Goal: Information Seeking & Learning: Check status

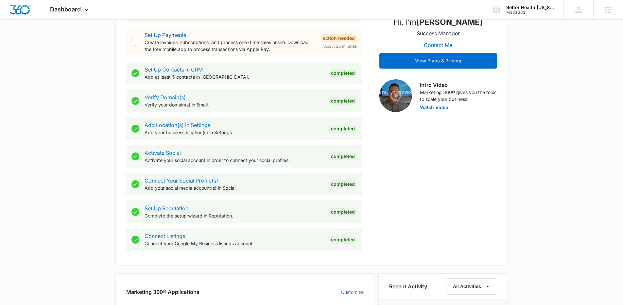
scroll to position [223, 0]
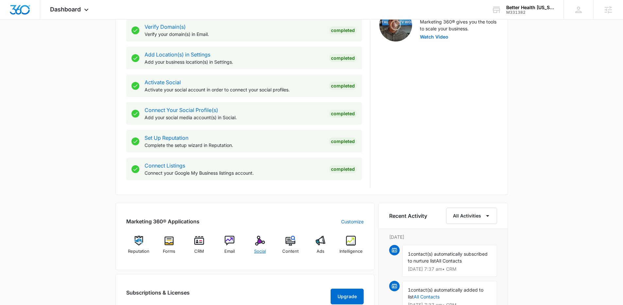
click at [261, 243] on img at bounding box center [260, 241] width 10 height 10
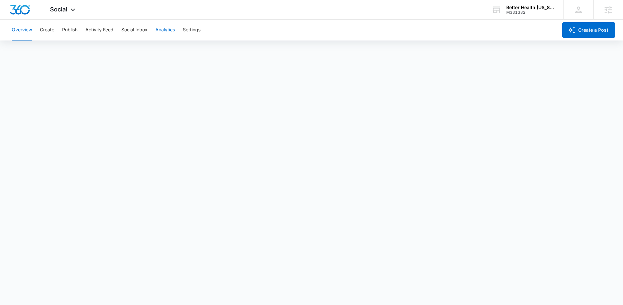
click at [167, 33] on button "Analytics" at bounding box center [165, 30] width 20 height 21
click at [222, 48] on button "Reports" at bounding box center [215, 50] width 17 height 18
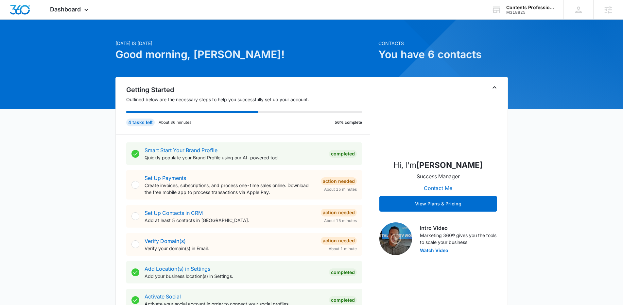
scroll to position [214, 0]
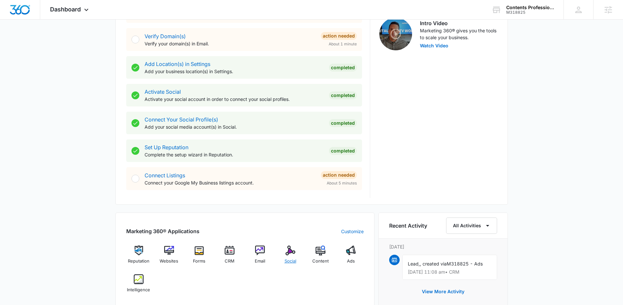
click at [293, 256] on div "Social" at bounding box center [290, 258] width 25 height 24
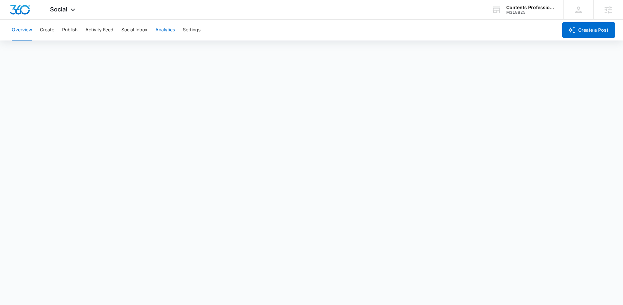
click at [161, 32] on button "Analytics" at bounding box center [165, 30] width 20 height 21
click at [207, 54] on div "Account Post Insights Community Hashtag Content Tag Ad Analytics Reports" at bounding box center [311, 50] width 607 height 18
click at [218, 52] on button "Reports" at bounding box center [215, 50] width 17 height 18
